Goal: Task Accomplishment & Management: Use online tool/utility

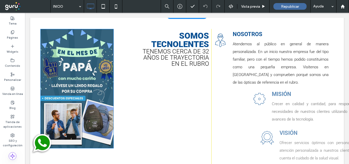
scroll to position [204, 0]
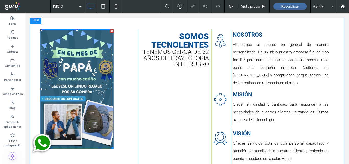
click at [85, 82] on img at bounding box center [76, 88] width 73 height 119
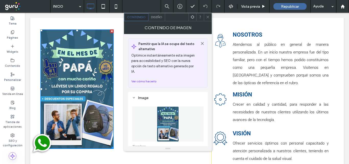
scroll to position [26, 0]
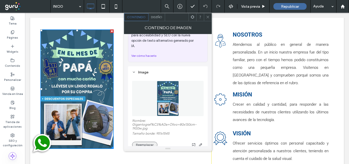
click at [148, 141] on button "Reemplazar" at bounding box center [144, 144] width 25 height 6
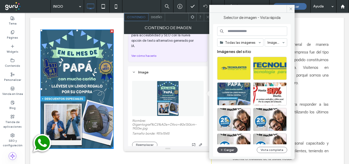
click at [227, 149] on button "Cargar" at bounding box center [227, 149] width 20 height 6
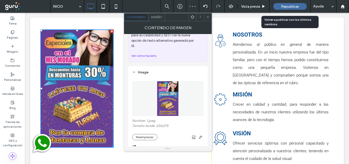
click at [293, 6] on span "Republicar" at bounding box center [290, 6] width 18 height 4
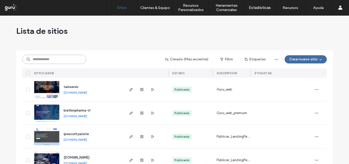
click at [50, 59] on input at bounding box center [54, 59] width 64 height 9
paste input "**********"
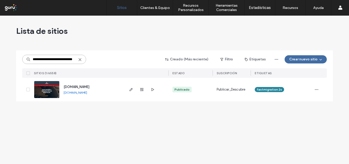
type input "**********"
click at [47, 93] on img at bounding box center [46, 98] width 25 height 35
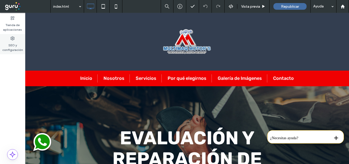
click at [8, 45] on label "SEO y configuración" at bounding box center [12, 46] width 25 height 12
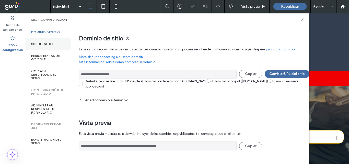
click at [38, 44] on label "SSL del sitio" at bounding box center [42, 44] width 22 height 4
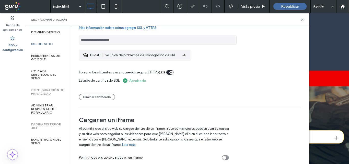
scroll to position [32, 0]
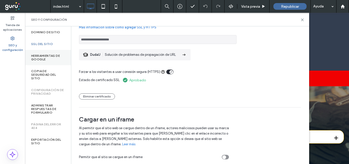
click at [46, 55] on label "Herramientas de Google" at bounding box center [48, 57] width 34 height 7
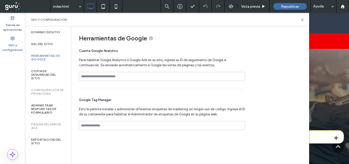
scroll to position [77, 0]
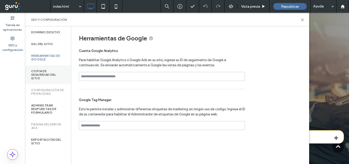
click at [42, 75] on label "Copia de seguridad del sitio" at bounding box center [48, 74] width 34 height 11
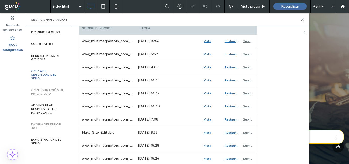
scroll to position [102, 0]
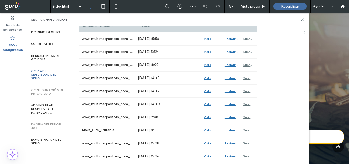
click at [46, 92] on label "Configuración de privacidad" at bounding box center [48, 91] width 34 height 7
click at [45, 108] on label "Administrar respuestas de formulario" at bounding box center [48, 108] width 34 height 11
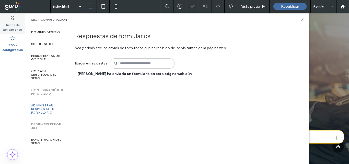
click at [10, 20] on label "Tienda de aplicaciones" at bounding box center [12, 26] width 25 height 12
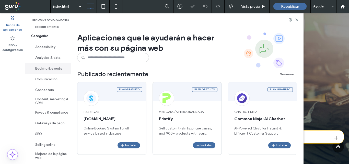
scroll to position [37, 0]
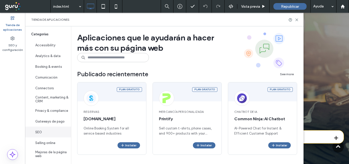
click at [45, 130] on button "SEO" at bounding box center [48, 131] width 46 height 11
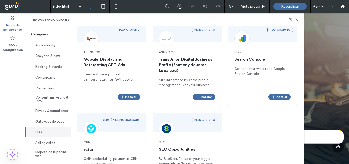
scroll to position [156, 0]
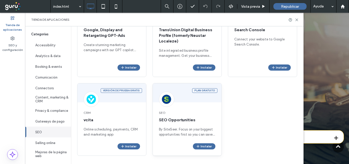
click at [193, 111] on span "SEO" at bounding box center [187, 112] width 56 height 5
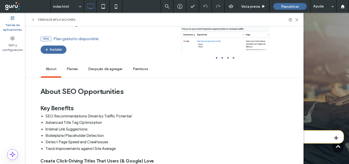
scroll to position [0, 0]
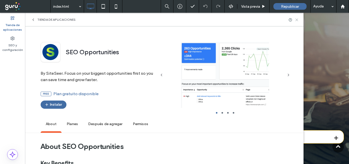
click at [298, 19] on icon at bounding box center [296, 20] width 4 height 4
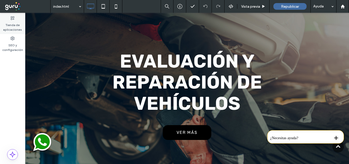
click at [15, 25] on label "Tienda de aplicaciones" at bounding box center [12, 26] width 25 height 12
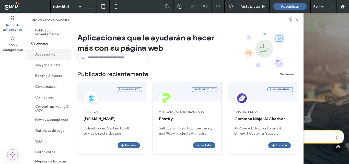
scroll to position [37, 0]
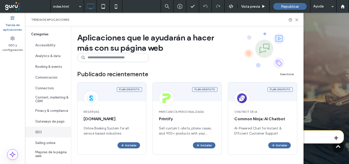
click at [45, 133] on button "SEO" at bounding box center [48, 131] width 46 height 11
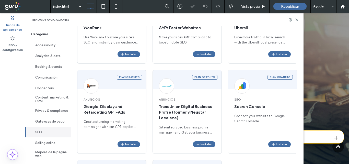
scroll to position [0, 0]
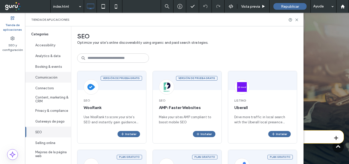
click at [48, 76] on button "Comunicación" at bounding box center [48, 77] width 46 height 11
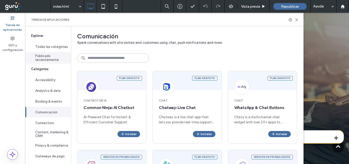
click at [48, 58] on button "Publicado recientemente" at bounding box center [48, 58] width 46 height 12
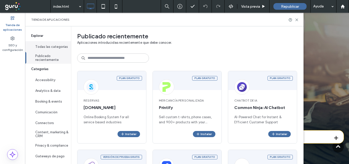
click at [47, 42] on button "Todas las categorías" at bounding box center [48, 46] width 46 height 11
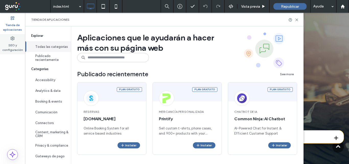
click at [9, 47] on label "SEO y configuración" at bounding box center [12, 46] width 25 height 12
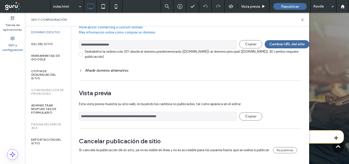
scroll to position [32, 0]
